Goal: Unclear

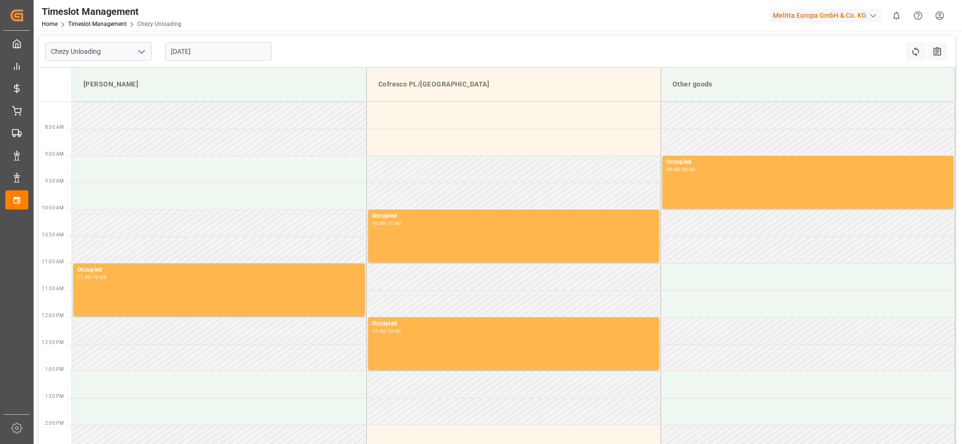
click at [180, 49] on input "[DATE]" at bounding box center [218, 51] width 107 height 18
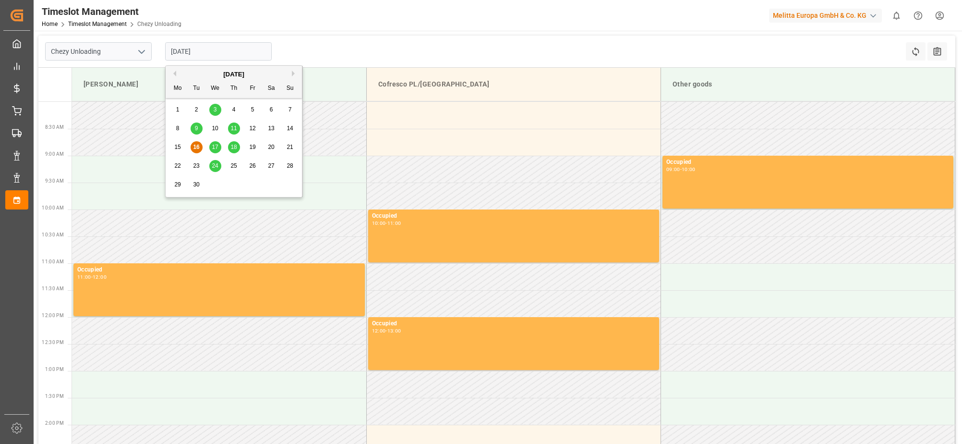
click at [213, 147] on span "17" at bounding box center [215, 147] width 6 height 7
type input "[DATE]"
